Goal: Check status: Check status

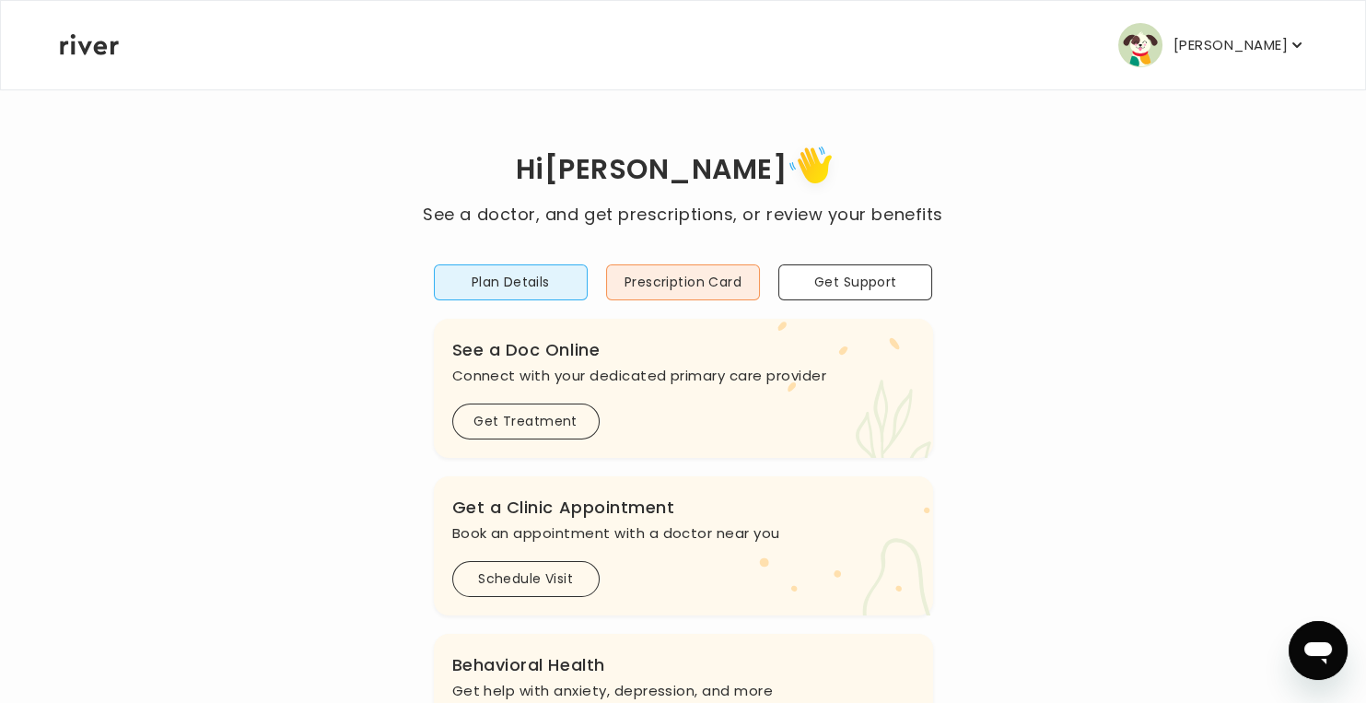
click at [1177, 55] on p "[PERSON_NAME]" at bounding box center [1230, 45] width 114 height 26
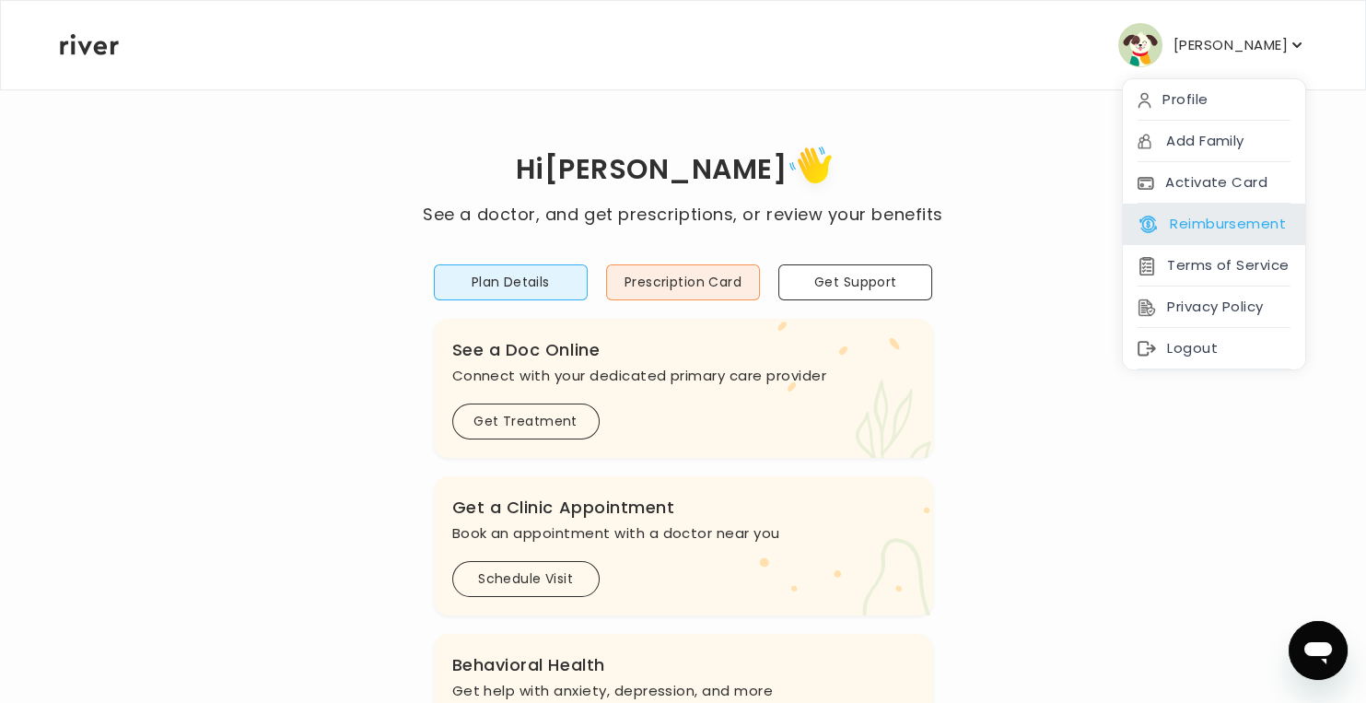
click at [1254, 216] on button "Reimbursement" at bounding box center [1211, 224] width 148 height 26
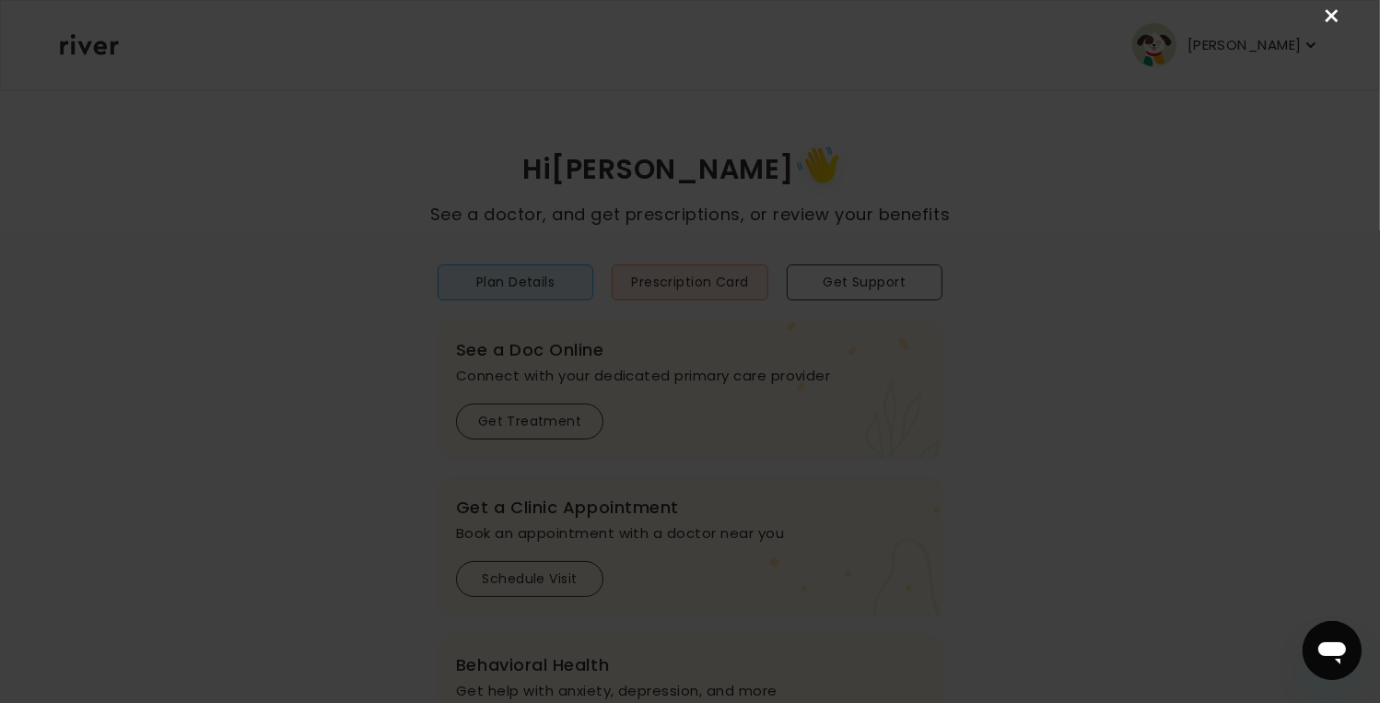
click at [1334, 17] on link "×" at bounding box center [1332, 17] width 22 height 22
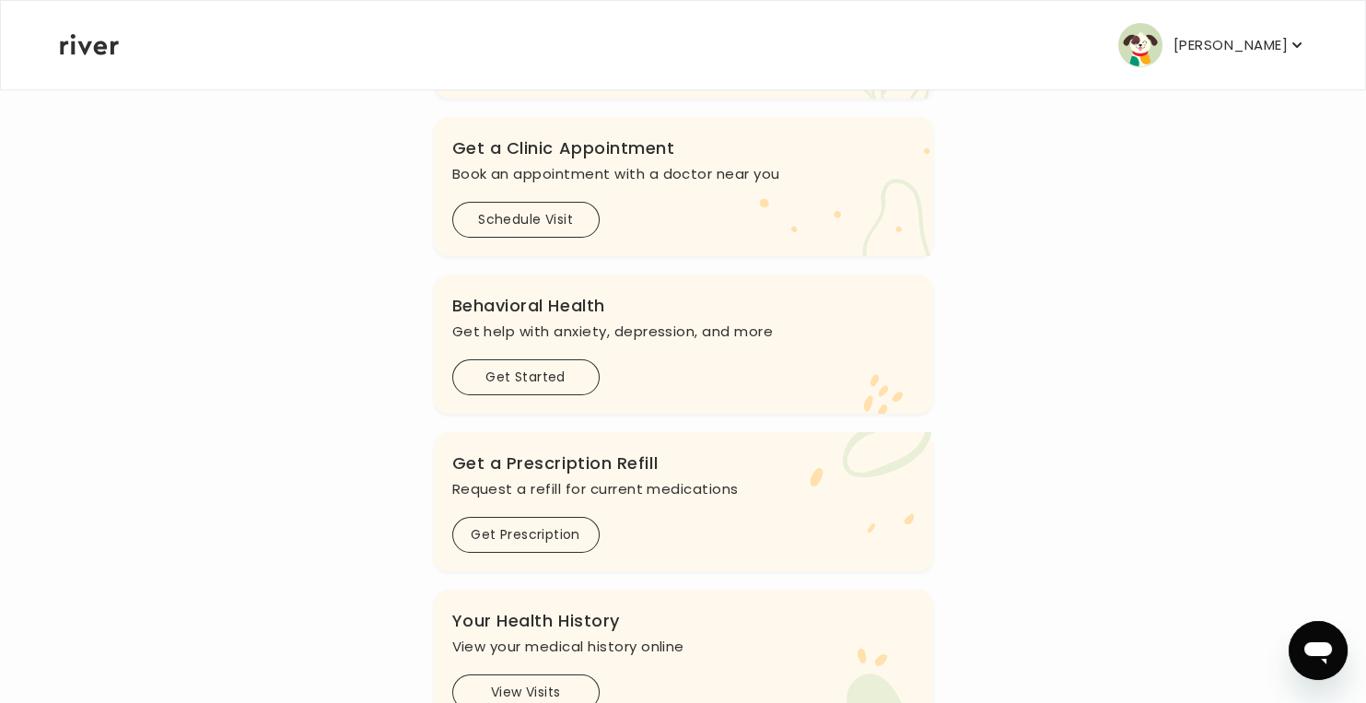
scroll to position [435, 0]
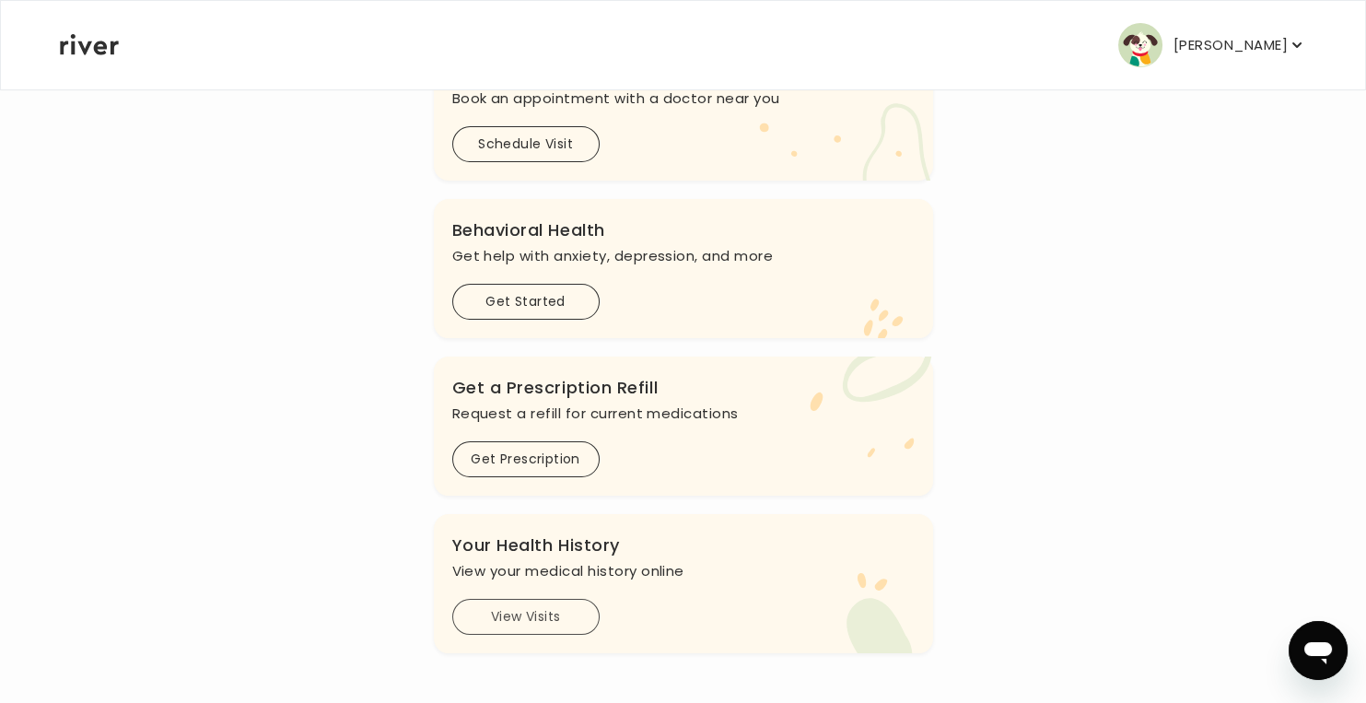
click at [500, 610] on button "View Visits" at bounding box center [525, 617] width 147 height 36
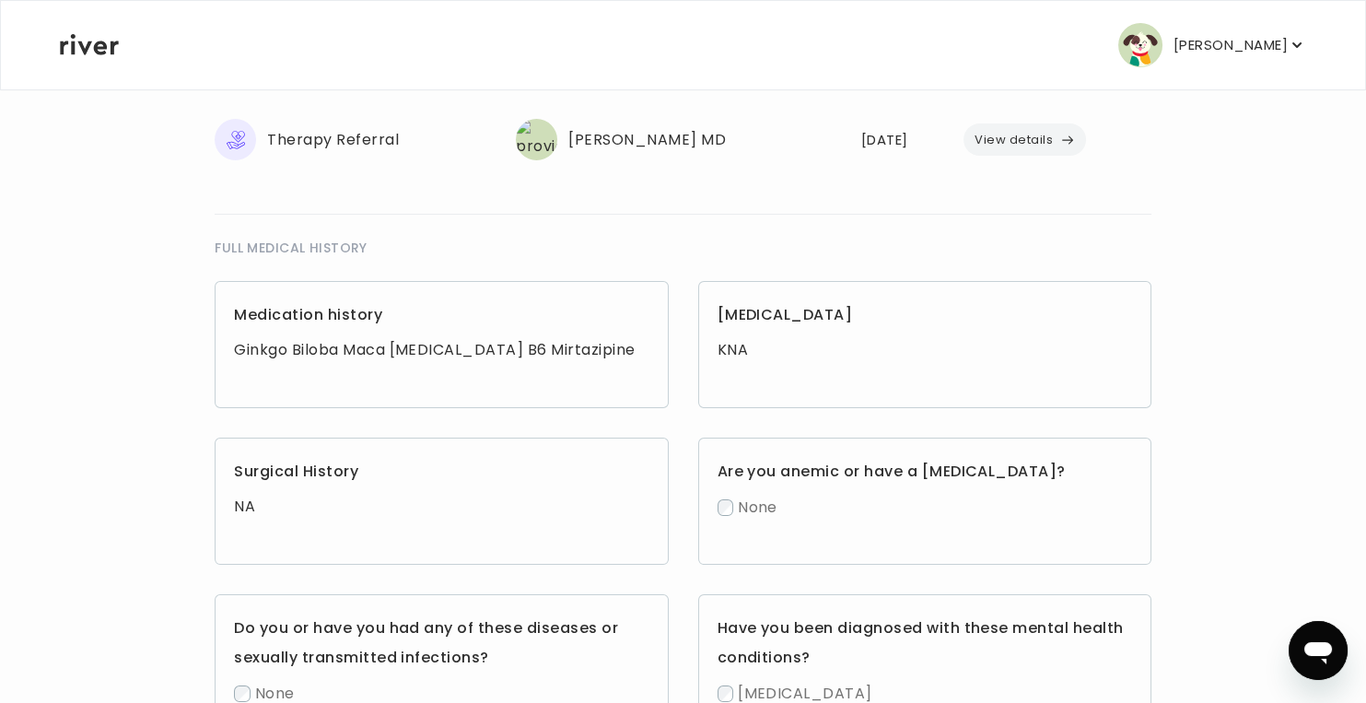
scroll to position [220, 0]
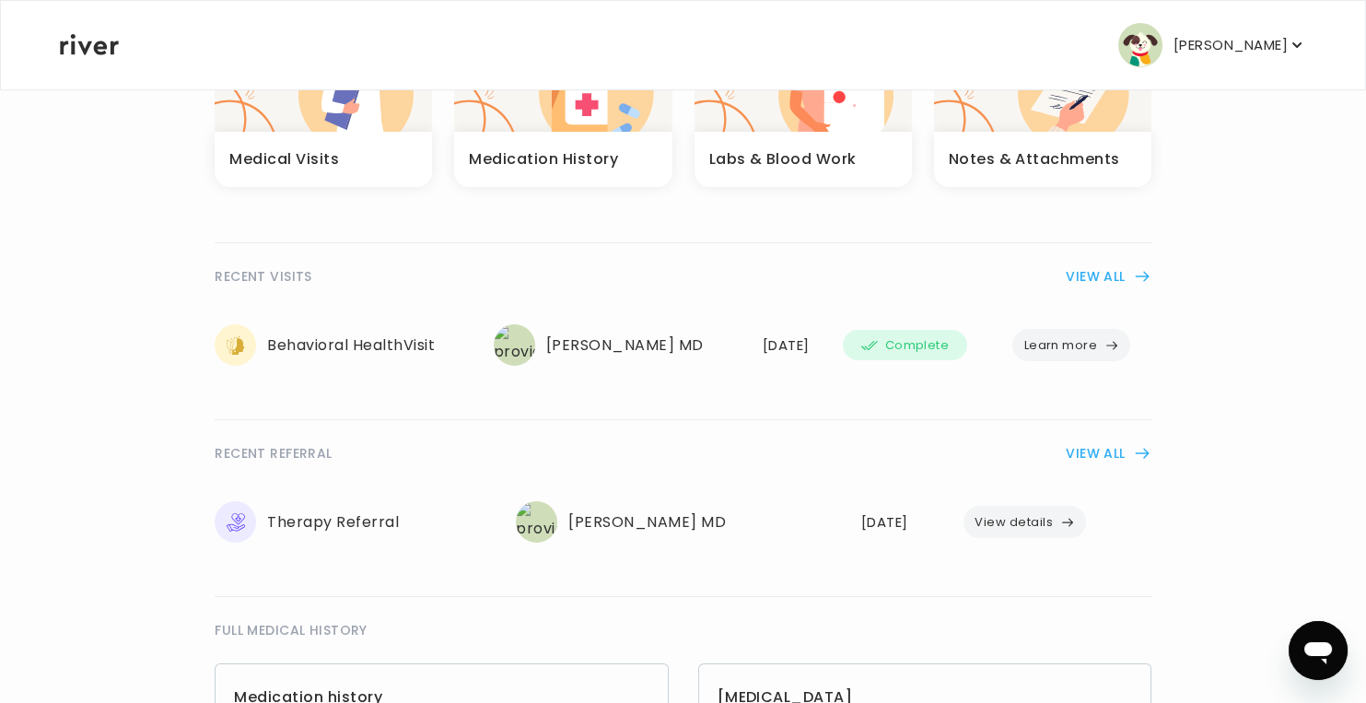
click at [1081, 519] on button "View details" at bounding box center [1024, 522] width 122 height 32
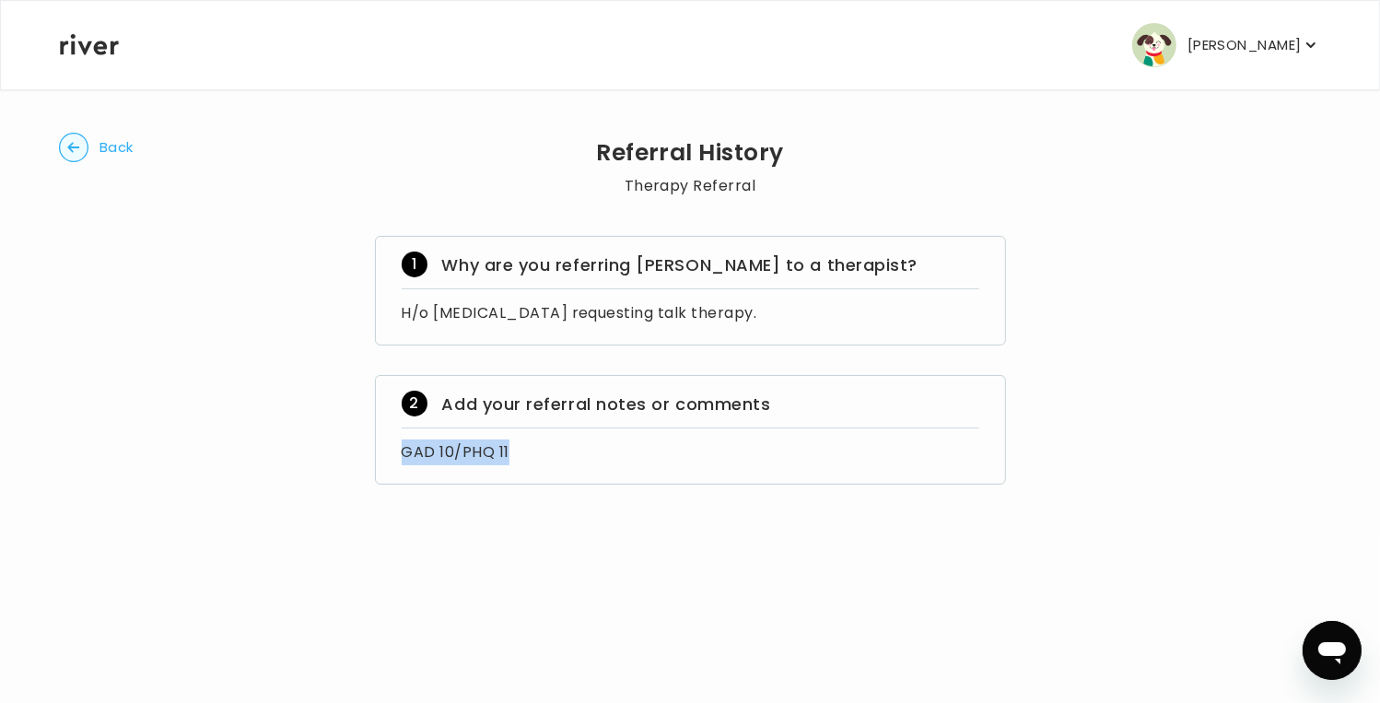
drag, startPoint x: 510, startPoint y: 448, endPoint x: 345, endPoint y: 455, distance: 165.0
click at [345, 455] on div "Back Referral History Therapy Referral 1 Why are you referring [PERSON_NAME] to…" at bounding box center [690, 312] width 1262 height 448
click at [92, 150] on button "Back" at bounding box center [96, 147] width 75 height 29
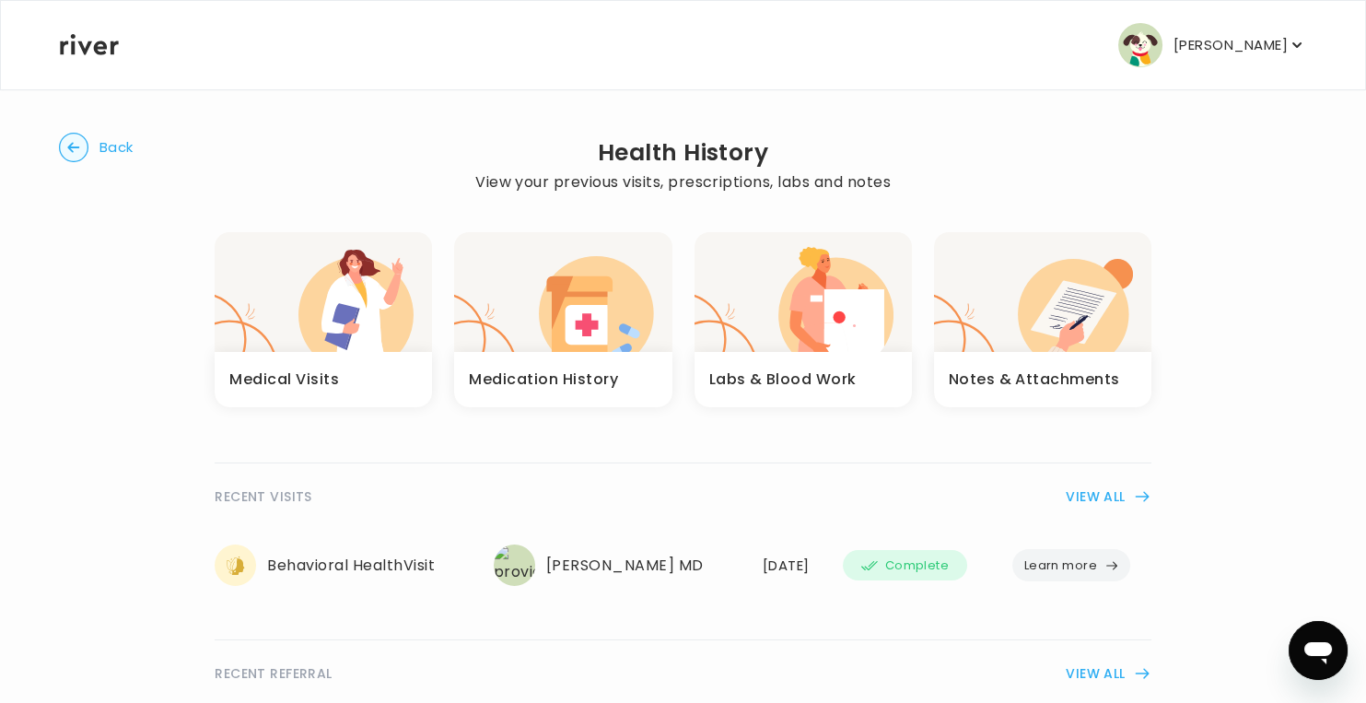
click at [582, 370] on h3 "Medication History" at bounding box center [543, 380] width 149 height 26
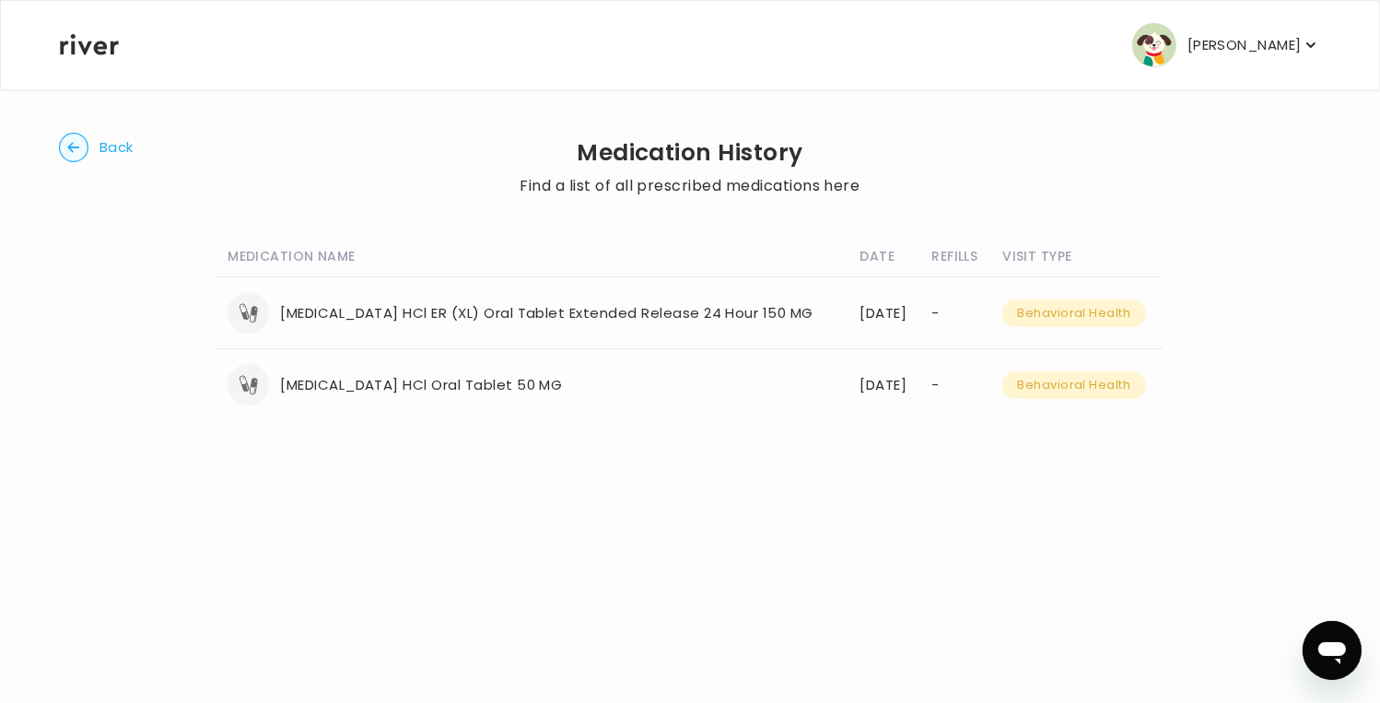
click at [81, 143] on circle "button" at bounding box center [74, 148] width 29 height 29
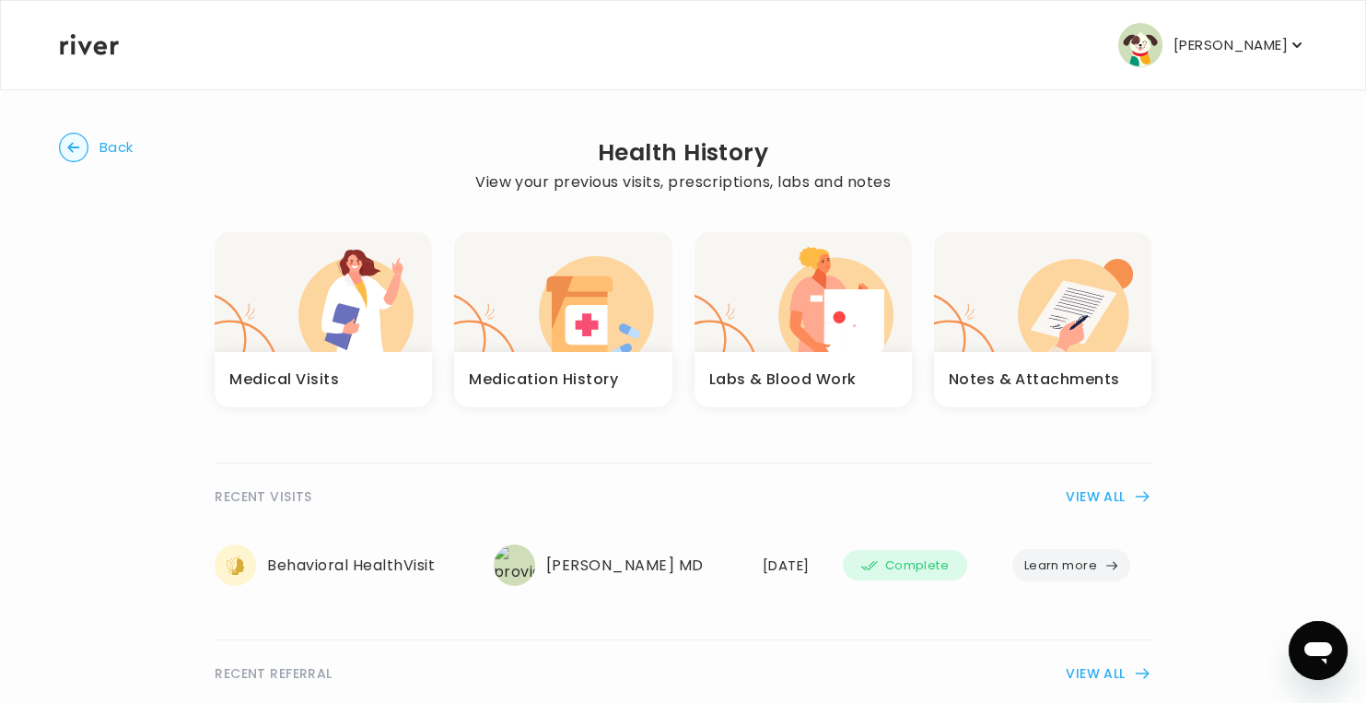
click at [1078, 369] on h3 "Notes & Attachments" at bounding box center [1034, 380] width 171 height 26
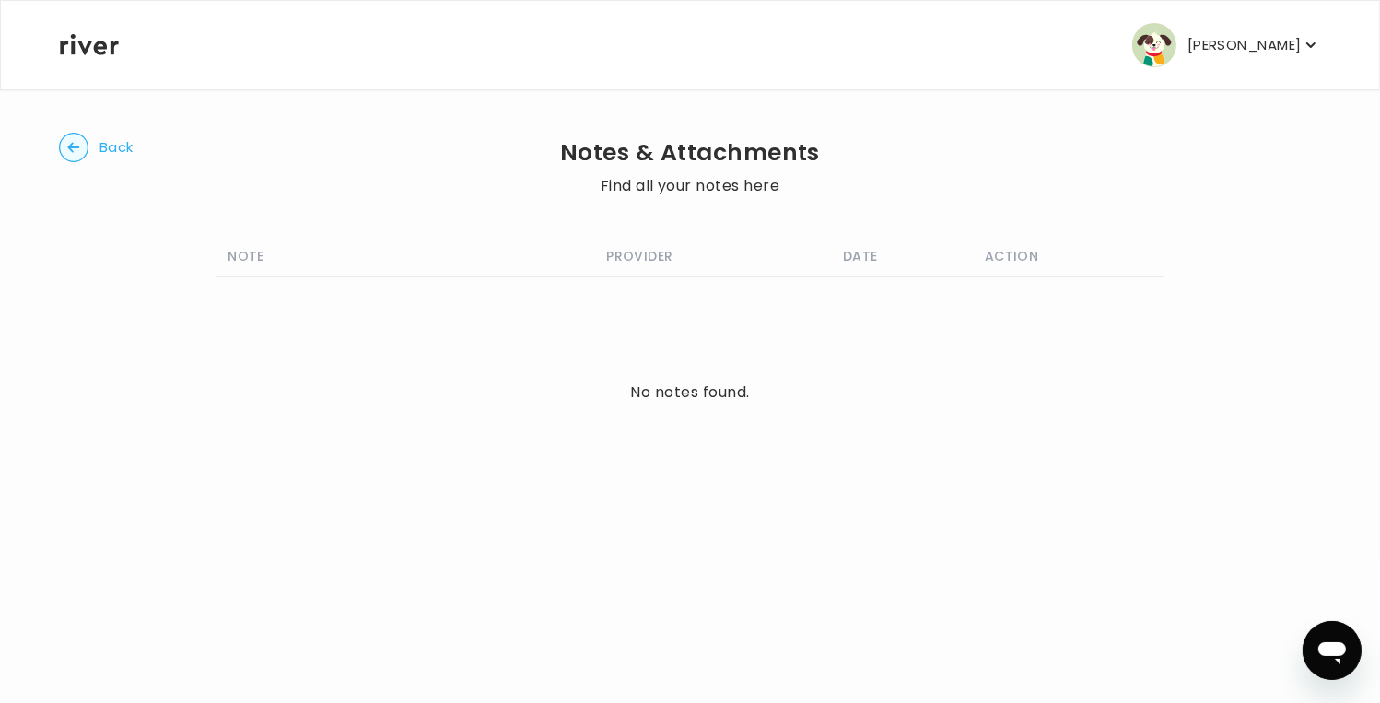
click at [63, 146] on circle "button" at bounding box center [74, 148] width 29 height 29
